Goal: Task Accomplishment & Management: Use online tool/utility

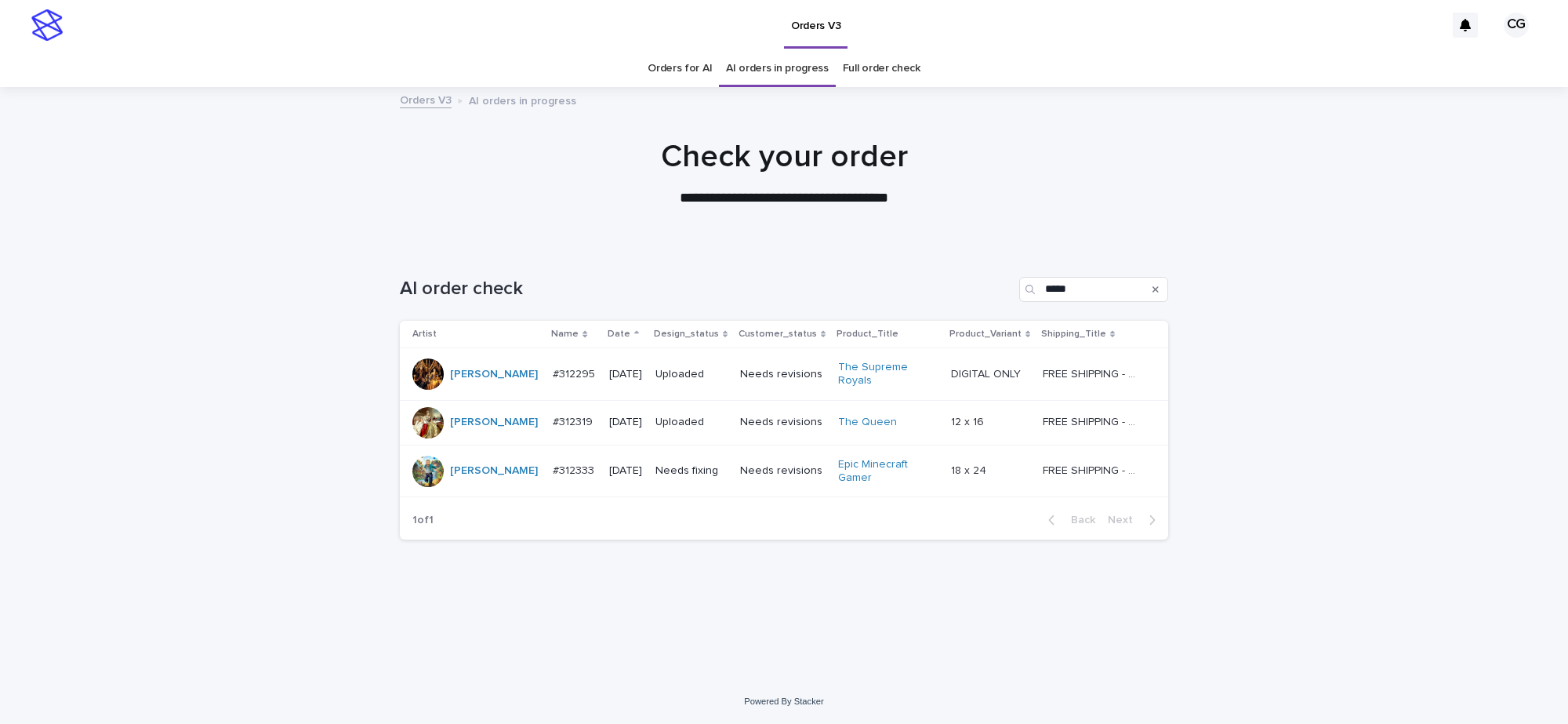
click at [713, 468] on p "Needs fixing" at bounding box center [692, 471] width 72 height 14
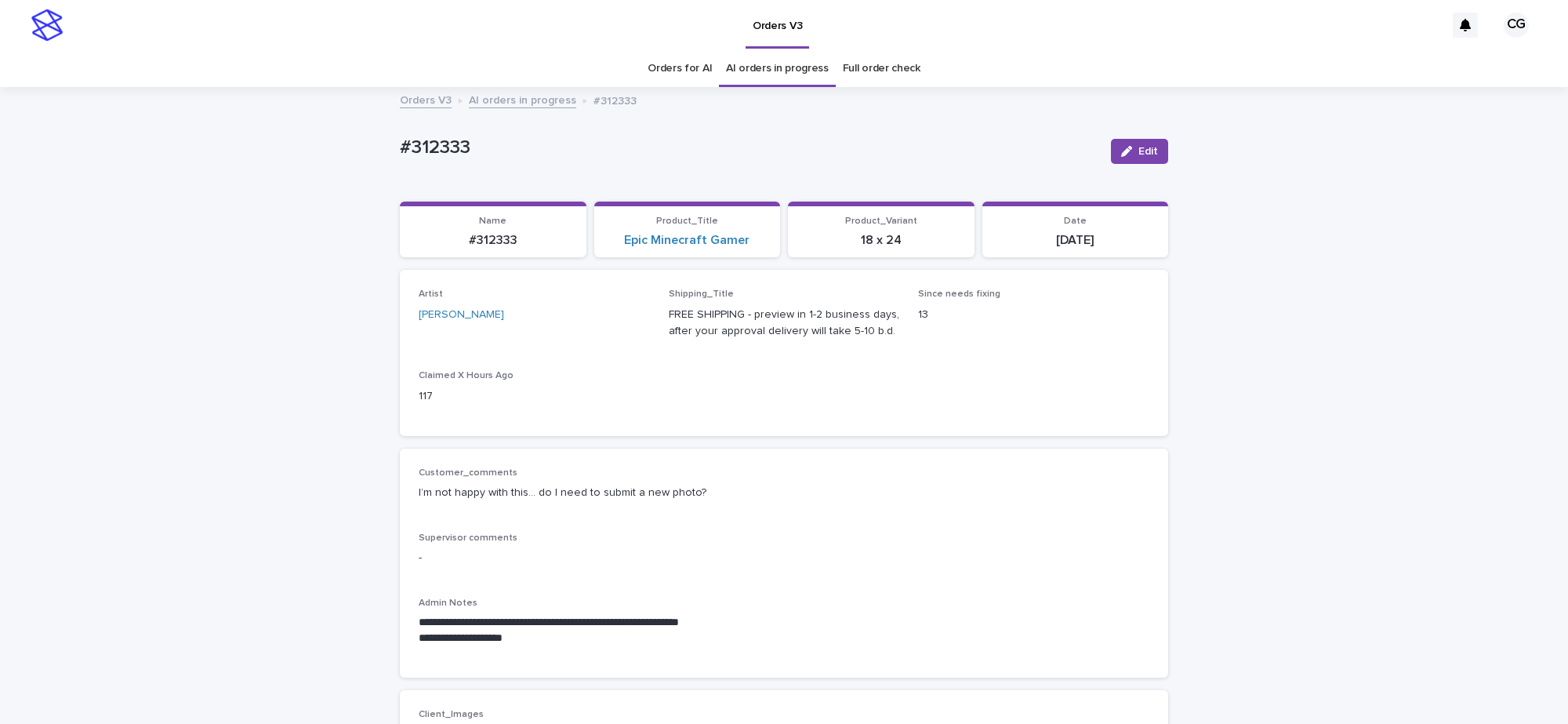
drag, startPoint x: 712, startPoint y: 68, endPoint x: 747, endPoint y: 68, distance: 35.0
drag, startPoint x: 384, startPoint y: 170, endPoint x: 402, endPoint y: 123, distance: 50.3
copy p "#312333"
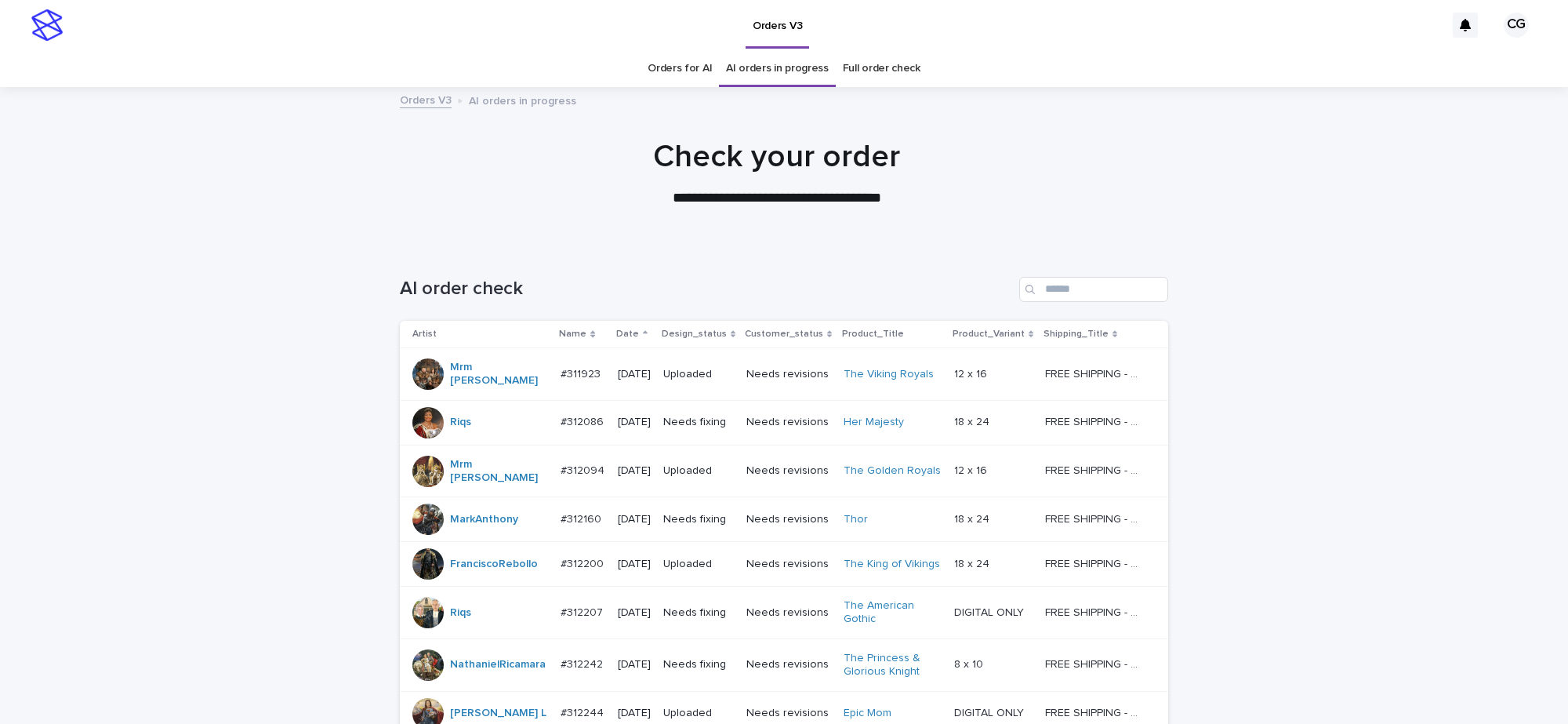
click at [622, 326] on p "Date" at bounding box center [628, 334] width 22 height 18
click at [616, 334] on p "Date" at bounding box center [628, 334] width 22 height 18
click at [624, 334] on p "Date" at bounding box center [628, 334] width 22 height 18
click at [616, 332] on p "Date" at bounding box center [628, 334] width 22 height 18
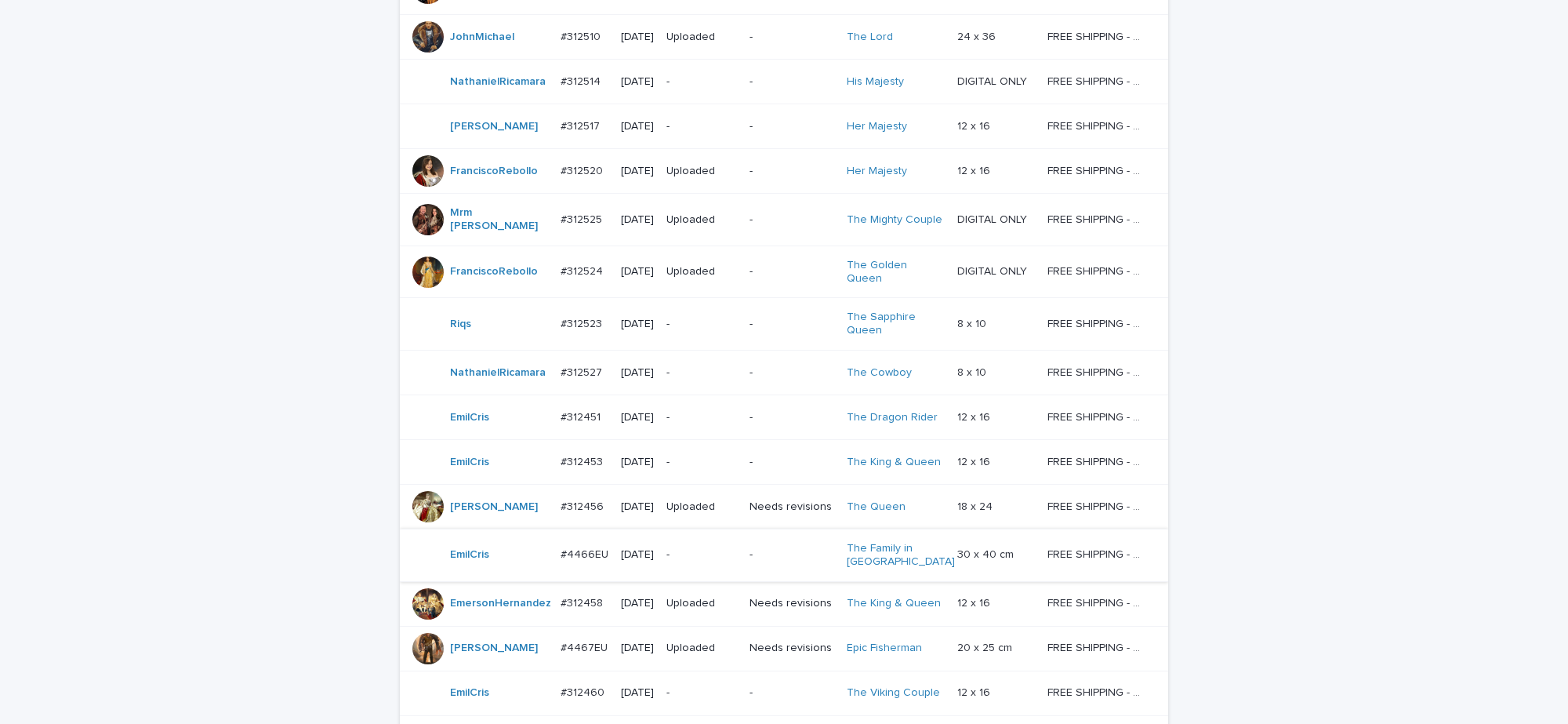
scroll to position [1078, 0]
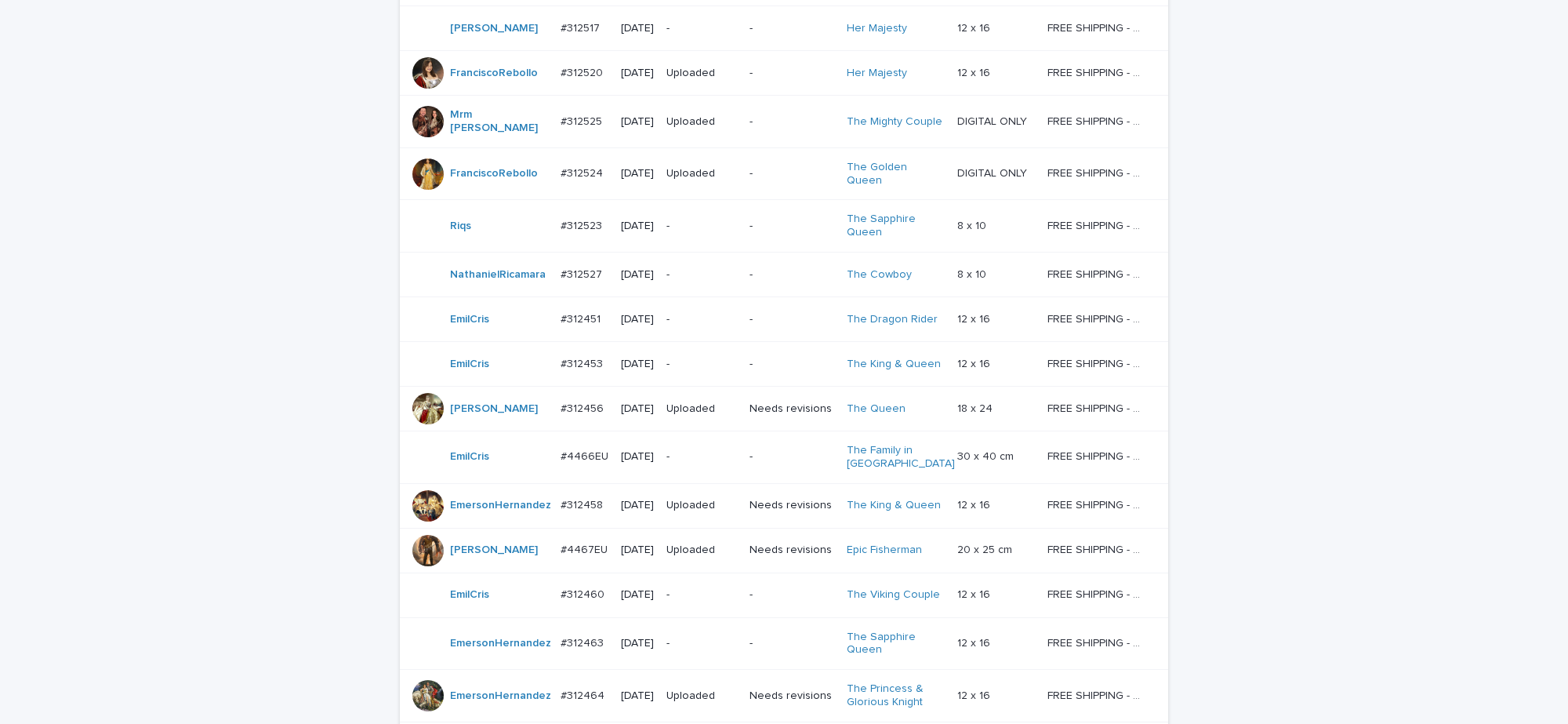
click at [683, 450] on p "-" at bounding box center [701, 456] width 71 height 14
